Goal: Complete application form

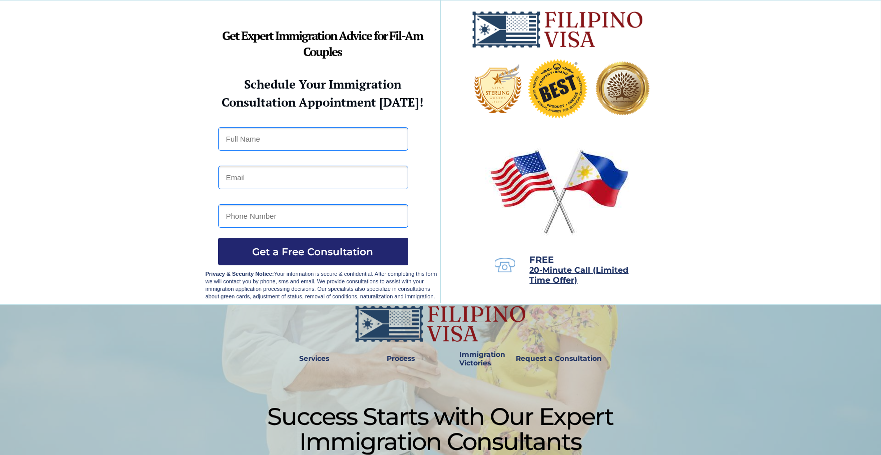
click at [241, 139] on input "text" at bounding box center [313, 139] width 190 height 24
type input "[PERSON_NAME]"
type input "[EMAIL_ADDRESS][DOMAIN_NAME]"
type input "8435995262"
click at [322, 250] on span "Get a Free Consultation" at bounding box center [313, 252] width 190 height 12
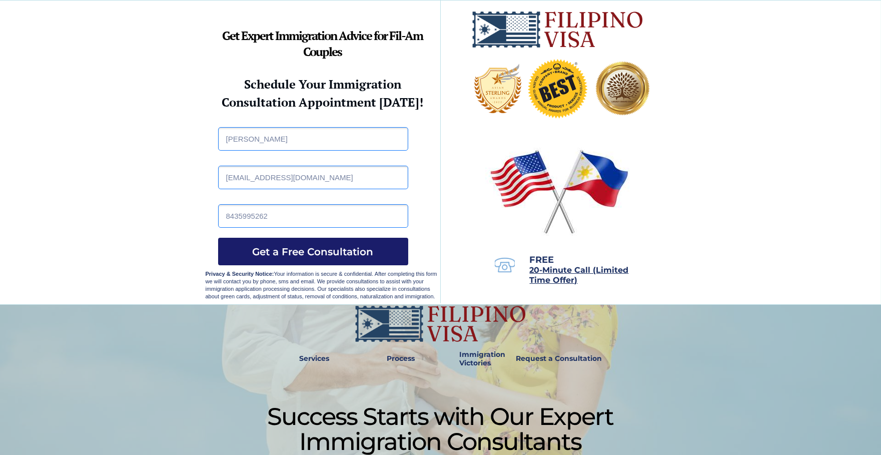
click at [322, 250] on span "Get a Free Consultation" at bounding box center [313, 252] width 190 height 12
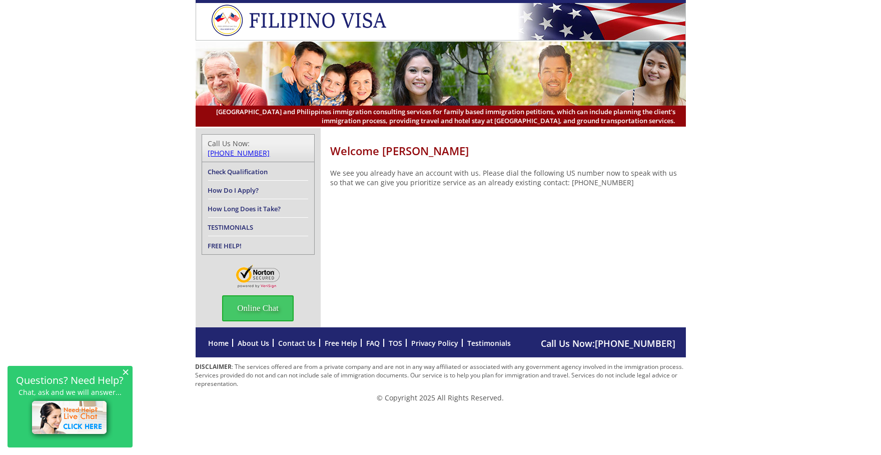
click at [76, 406] on img at bounding box center [71, 418] width 86 height 44
